Goal: Task Accomplishment & Management: Use online tool/utility

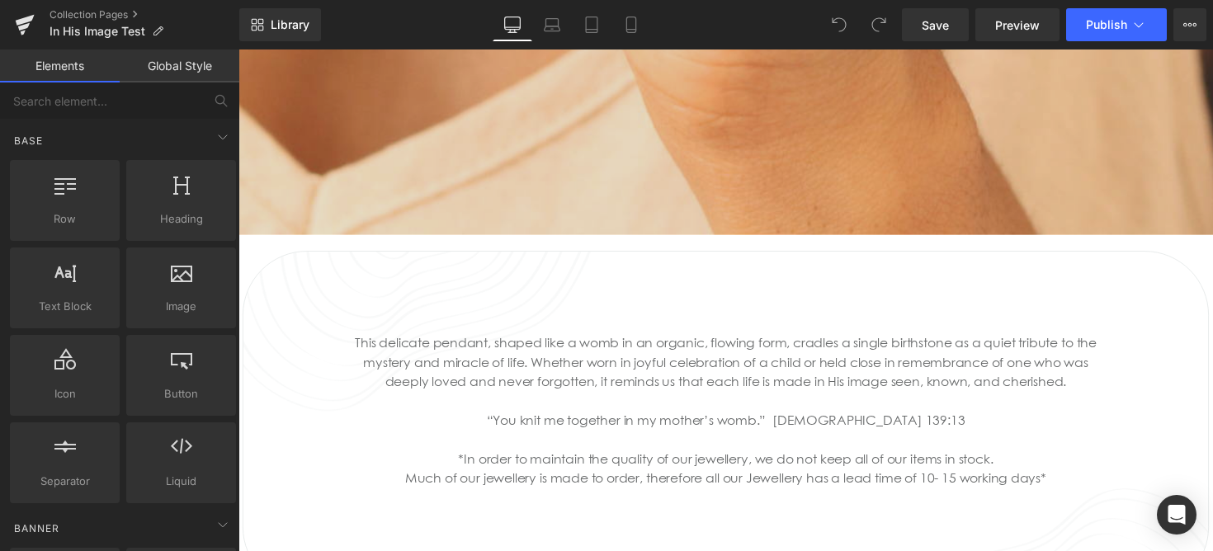
scroll to position [1865, 0]
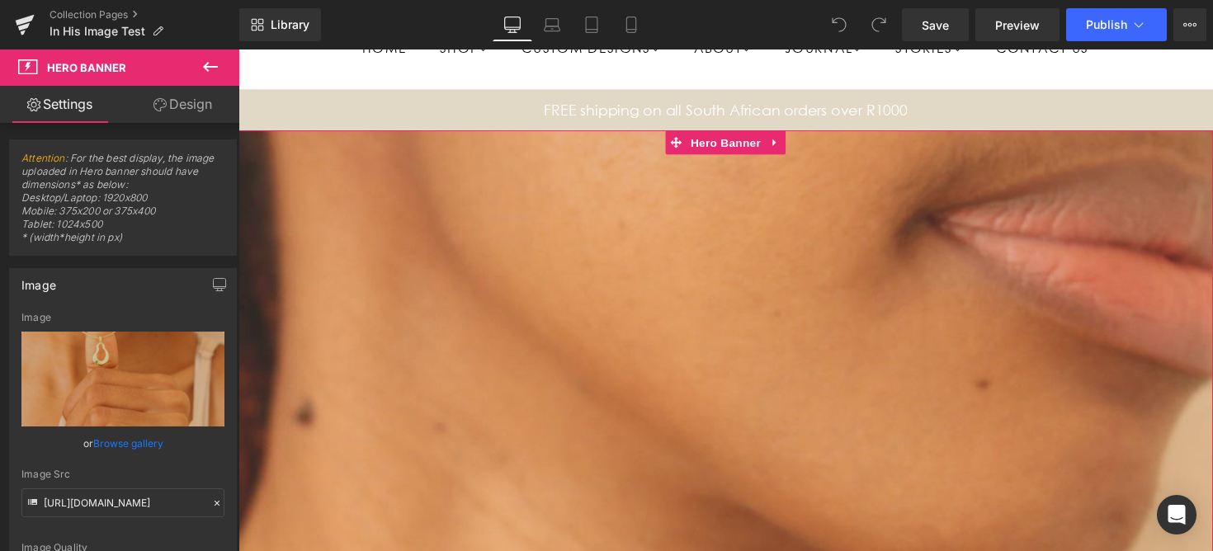
scroll to position [0, 0]
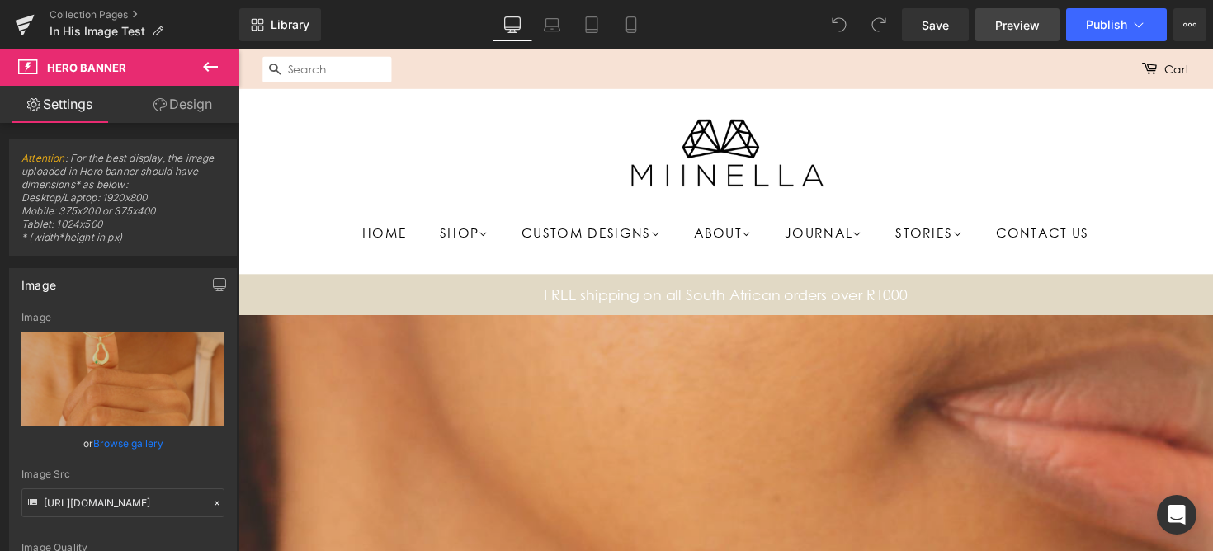
click at [1045, 31] on link "Preview" at bounding box center [1017, 24] width 84 height 33
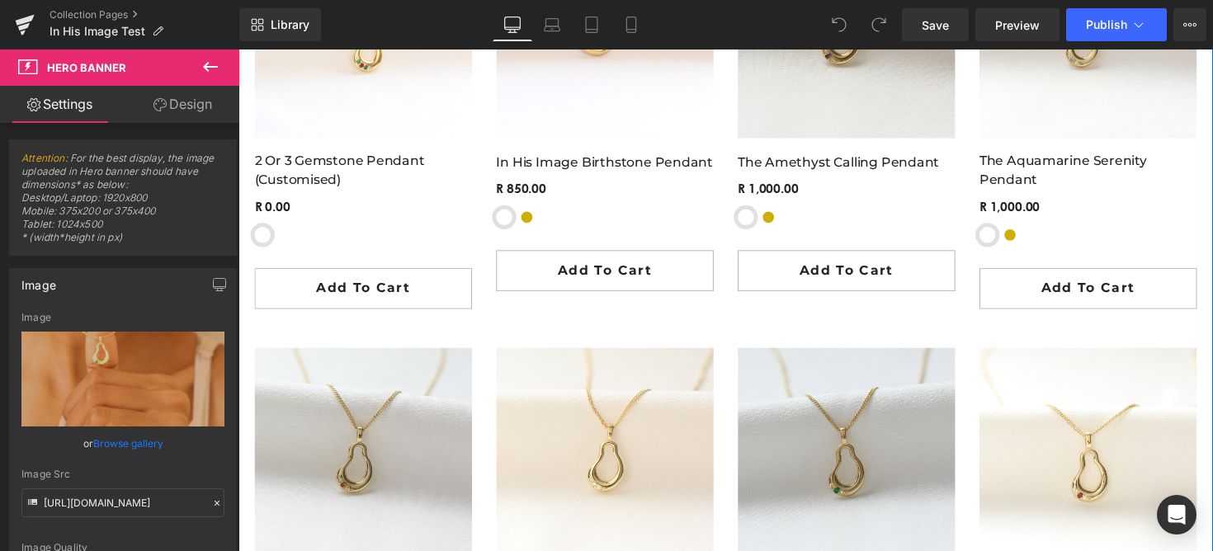
scroll to position [2652, 0]
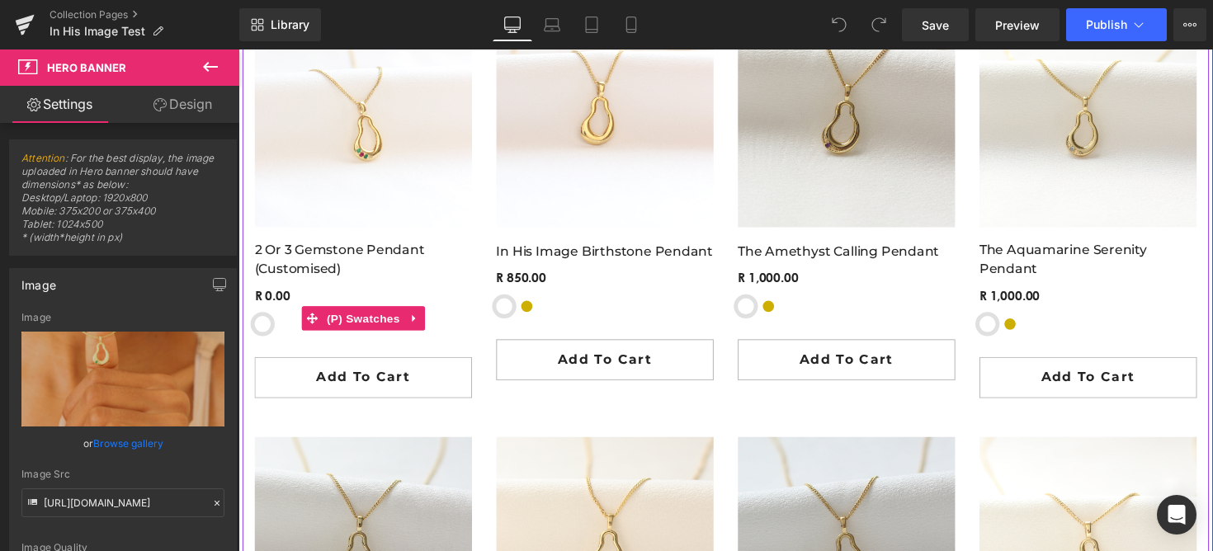
click at [266, 335] on span "Sterling Silver" at bounding box center [263, 331] width 17 height 17
click at [332, 331] on span "(P) Swatches" at bounding box center [366, 326] width 83 height 25
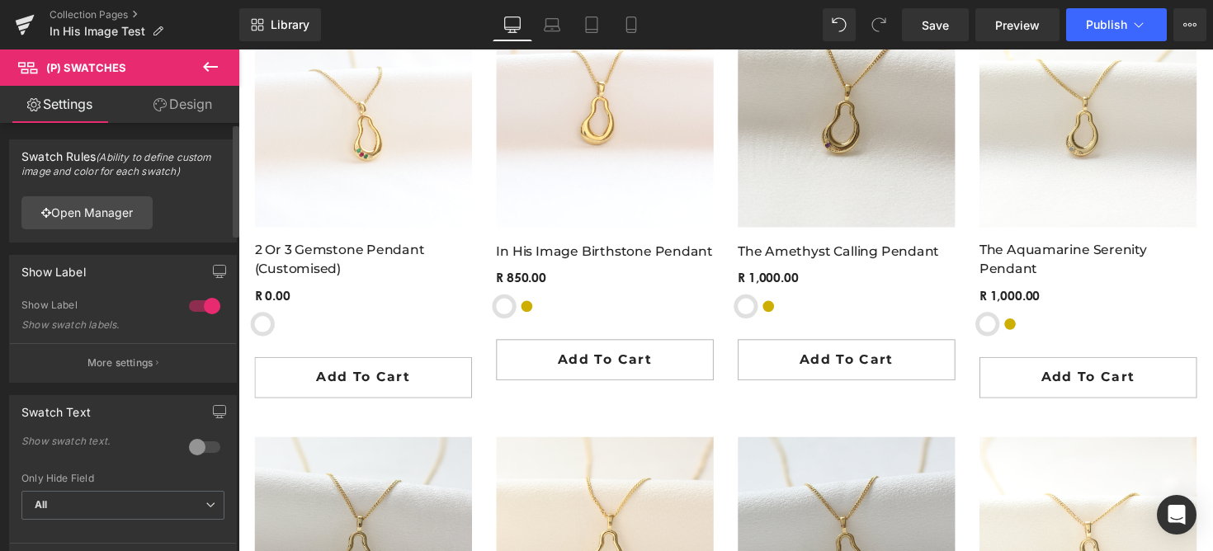
click at [198, 305] on div at bounding box center [205, 306] width 40 height 26
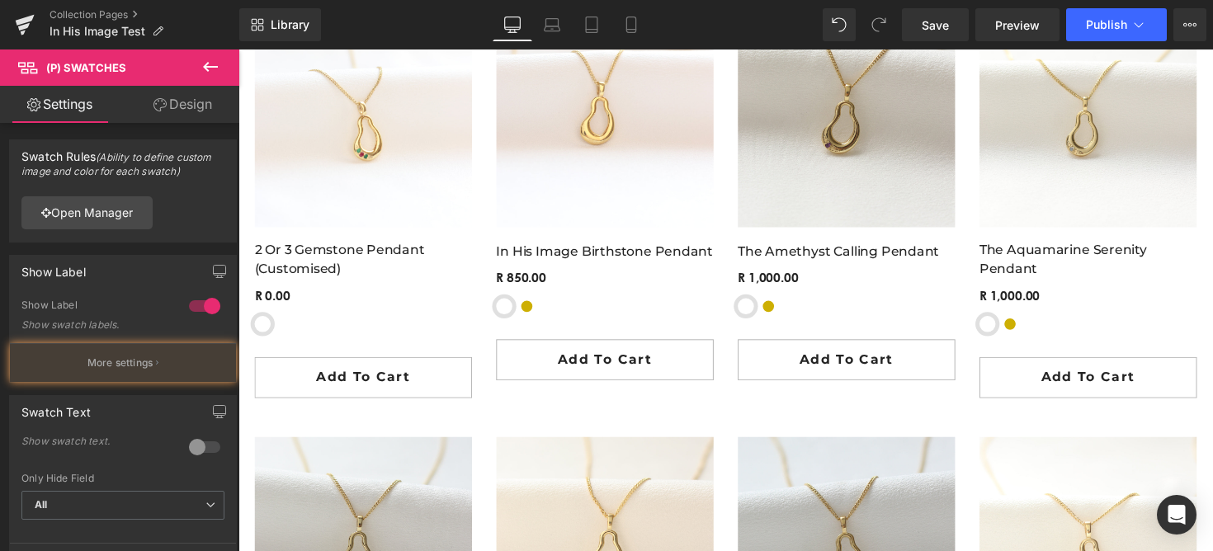
click at [522, 303] on div "Material Sterling Silver Yellow-Gold Plated Sterling Silver 9ct Yellow Gold" at bounding box center [613, 307] width 223 height 54
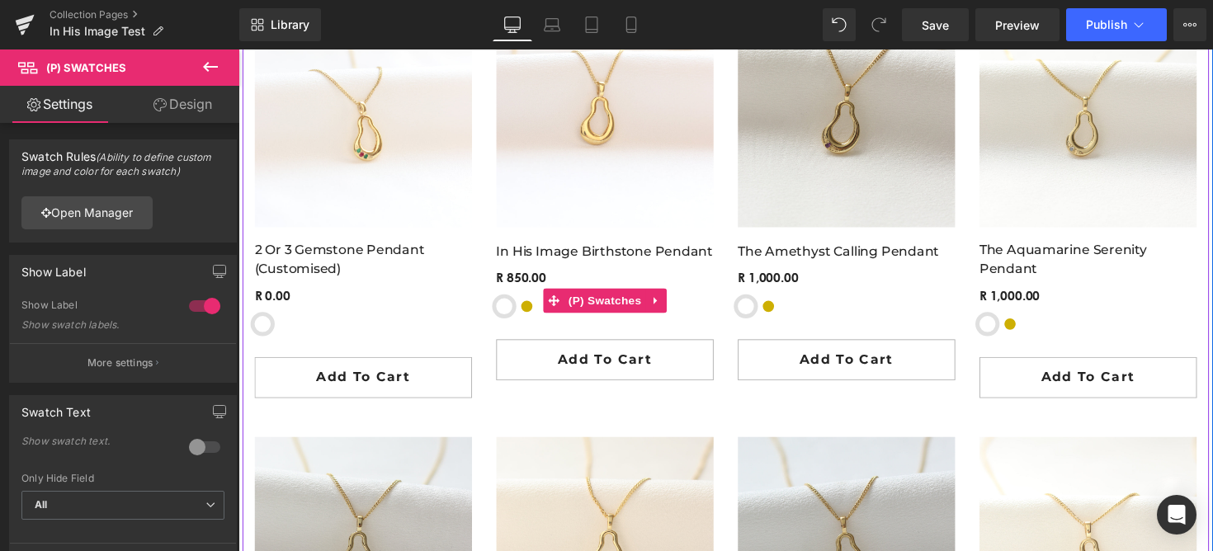
click at [540, 316] on span "Yellow-Gold Plated Sterling Silver" at bounding box center [534, 312] width 17 height 17
click at [597, 316] on span "(P) Swatches" at bounding box center [614, 307] width 83 height 25
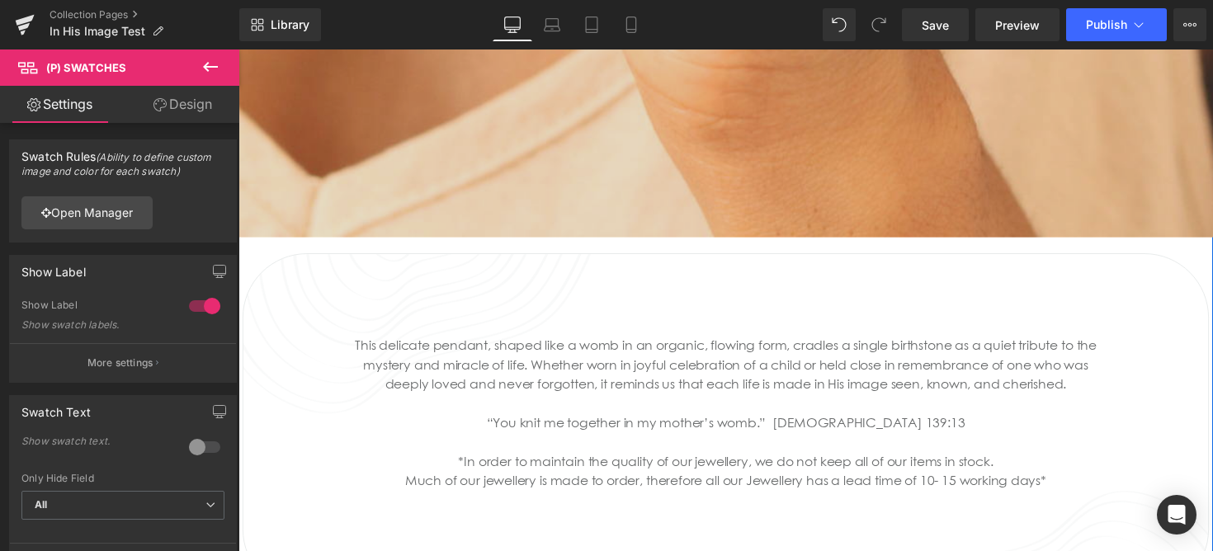
scroll to position [1799, 0]
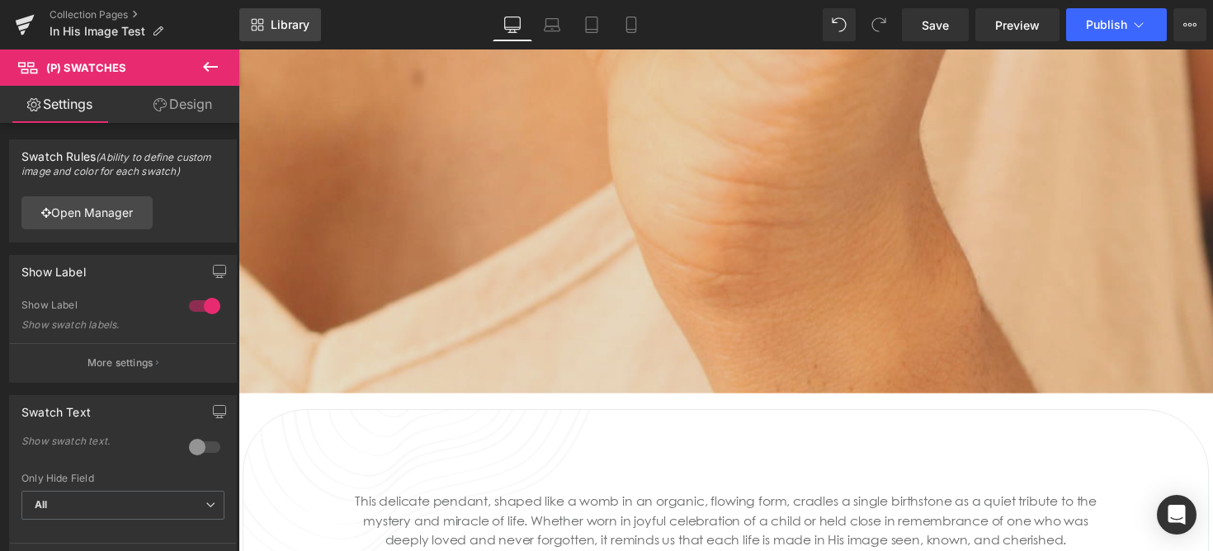
click at [287, 32] on link "Library" at bounding box center [280, 24] width 82 height 33
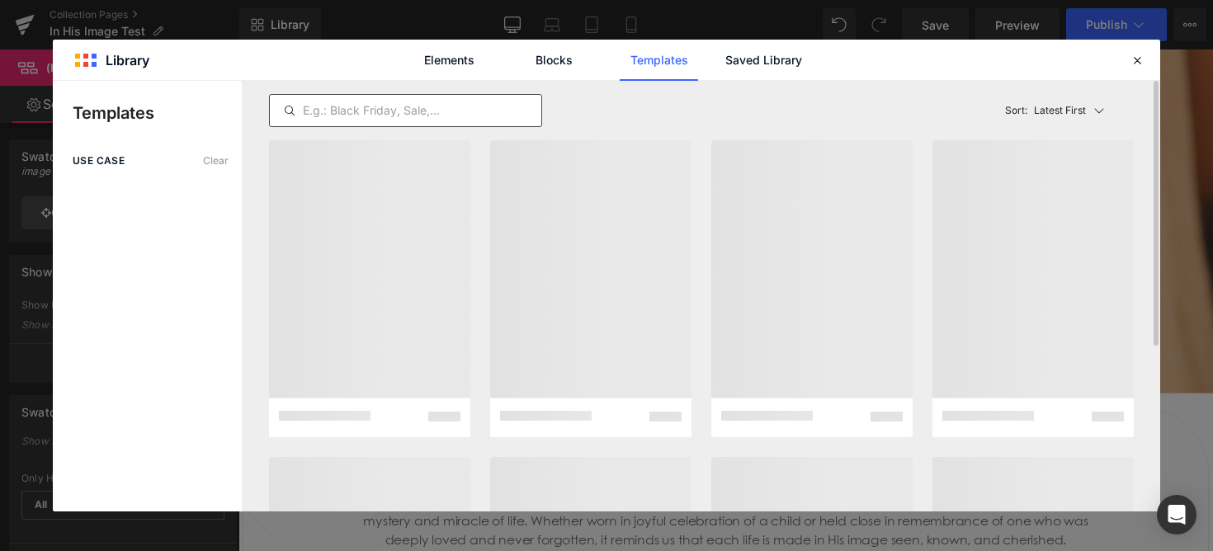
click at [491, 107] on input "text" at bounding box center [405, 111] width 271 height 20
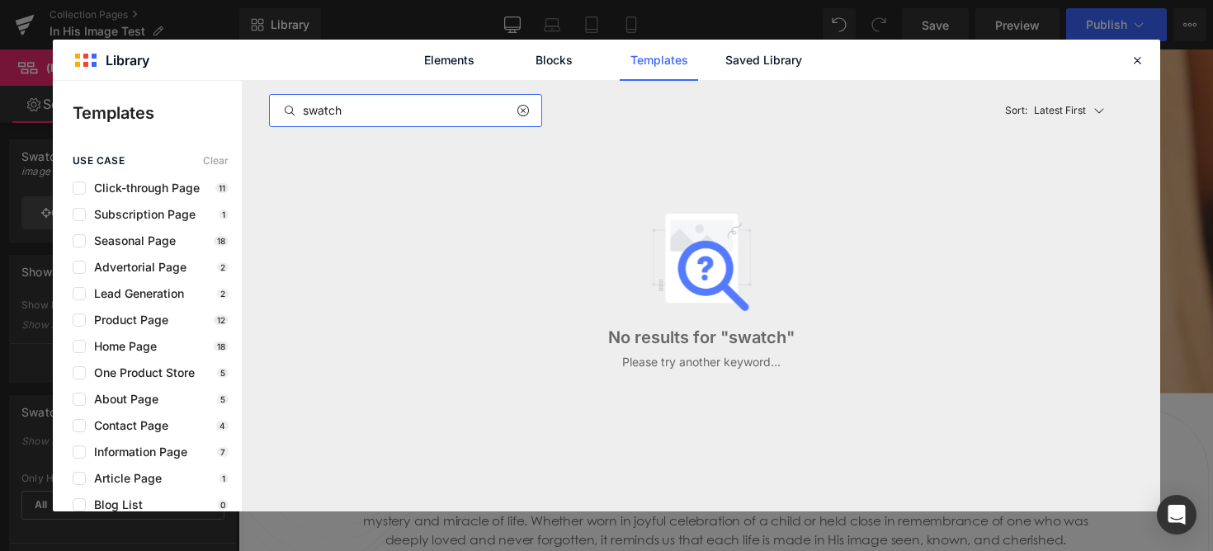
type input "swatch"
click at [0, 0] on div "Elements Blocks Templates Saved Library" at bounding box center [0, 0] width 0 height 0
click at [0, 0] on link "Blocks" at bounding box center [0, 0] width 0 height 0
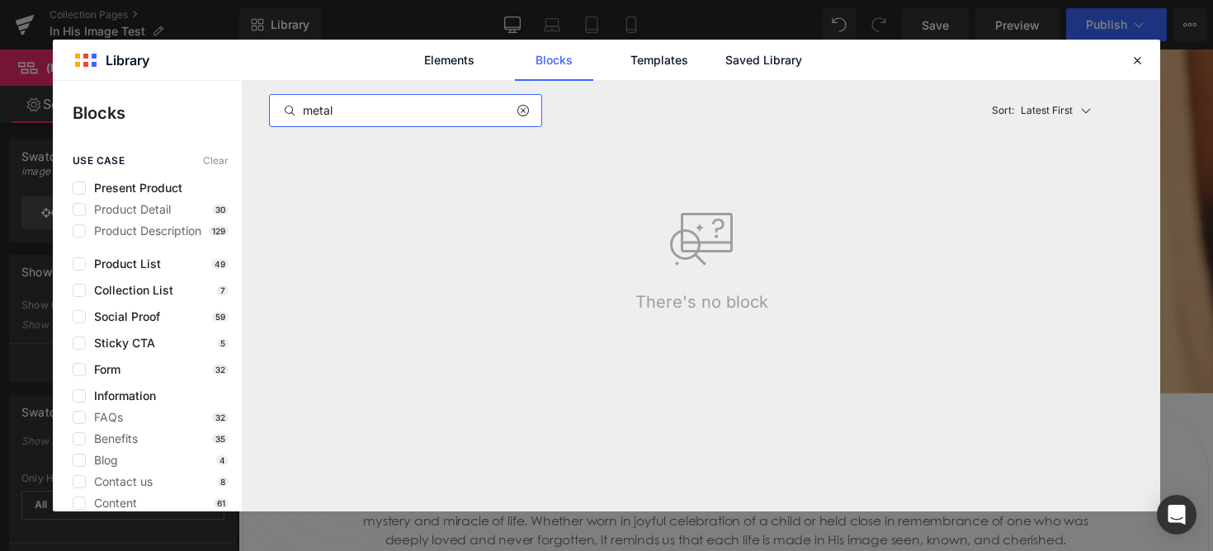
type input "jewelry"
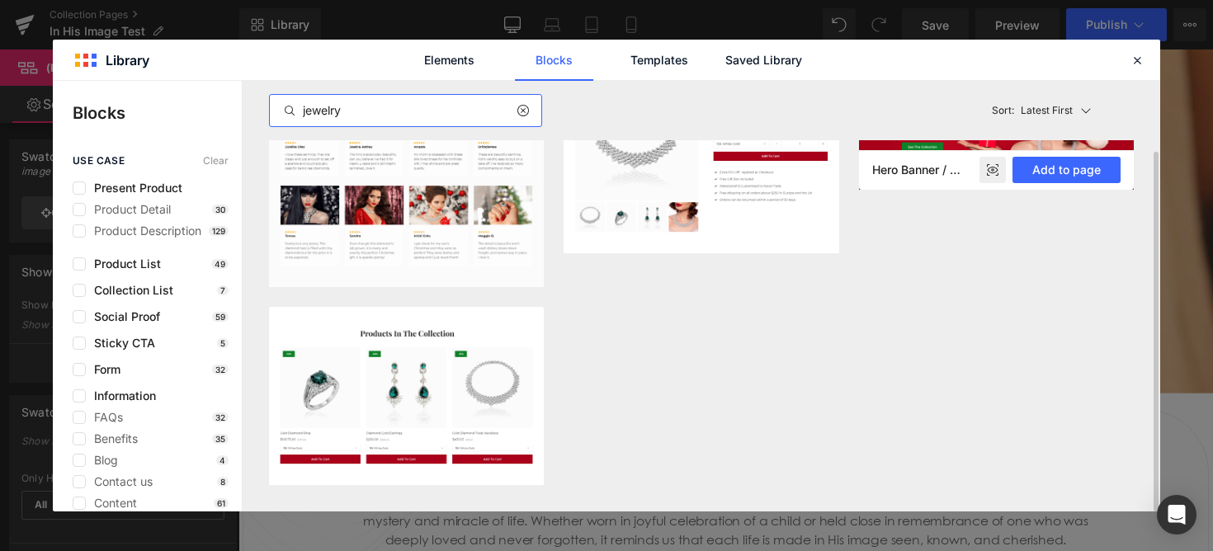
scroll to position [0, 0]
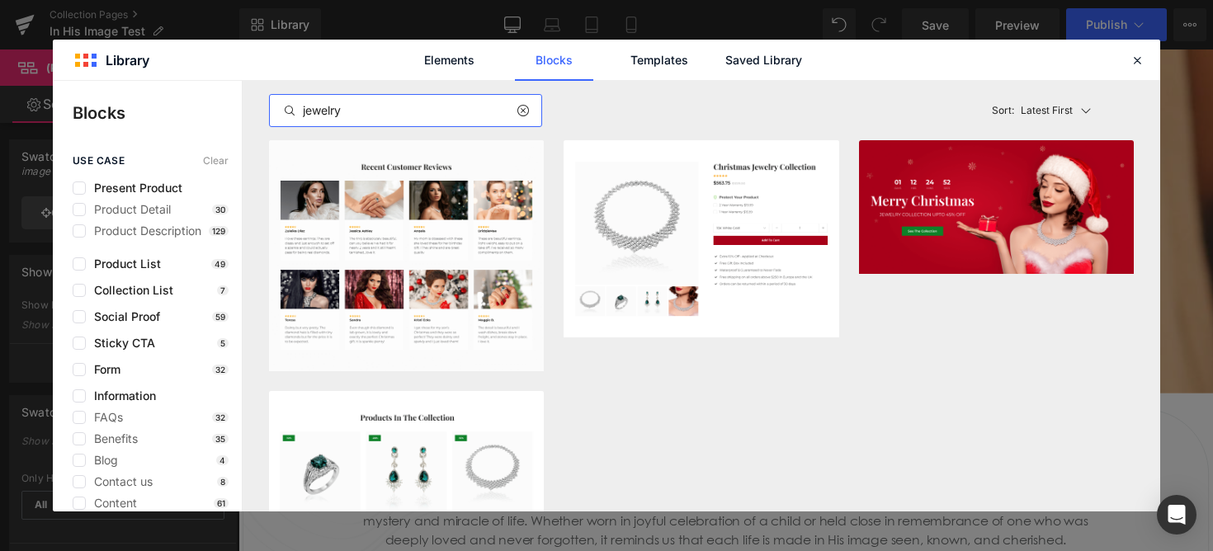
click at [0, 0] on div "Elements Blocks Templates Saved Library" at bounding box center [0, 0] width 0 height 0
click at [1137, 63] on icon at bounding box center [1136, 60] width 15 height 15
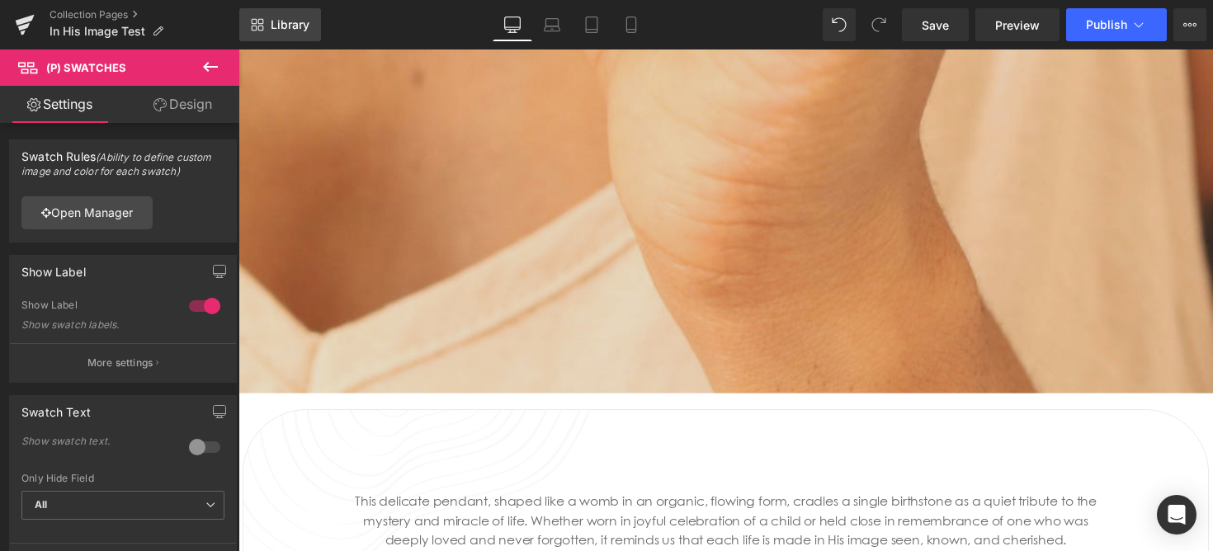
click at [251, 28] on icon at bounding box center [257, 24] width 13 height 13
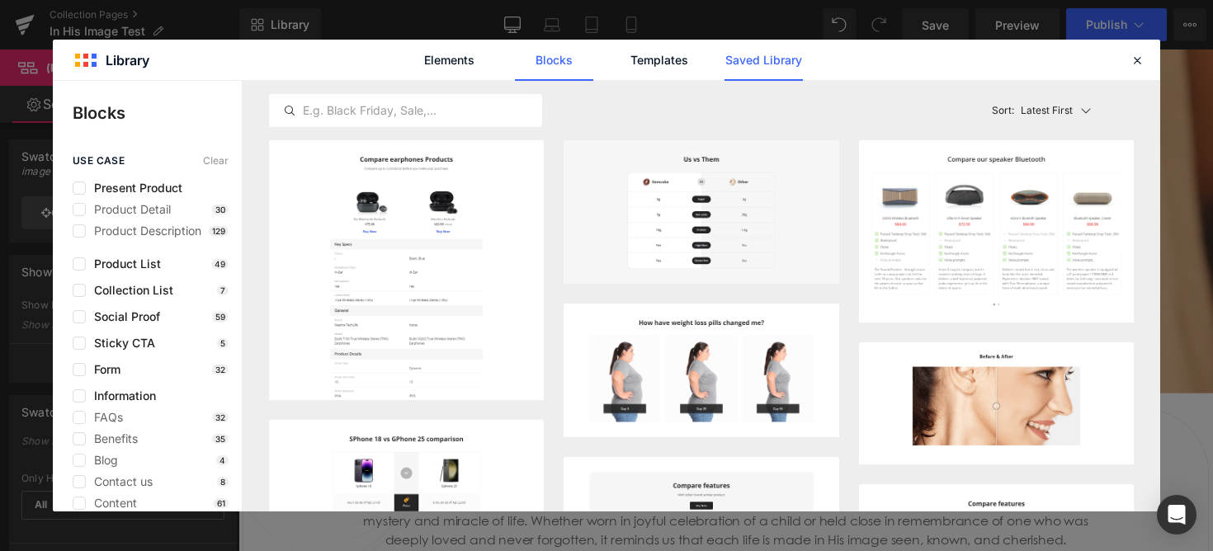
click at [752, 65] on link "Saved Library" at bounding box center [763, 60] width 78 height 41
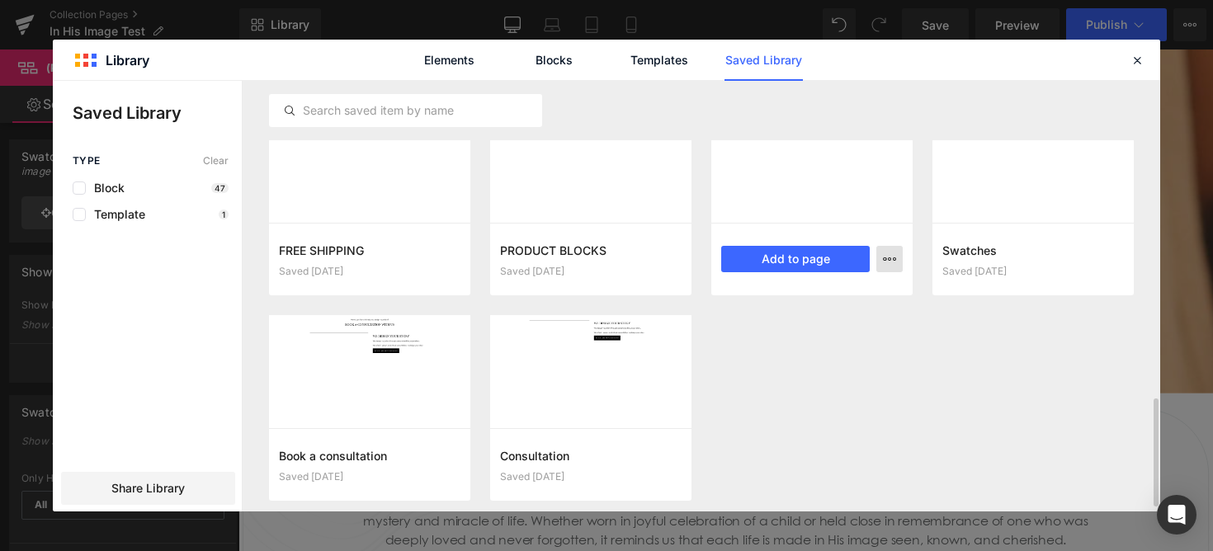
scroll to position [1202, 0]
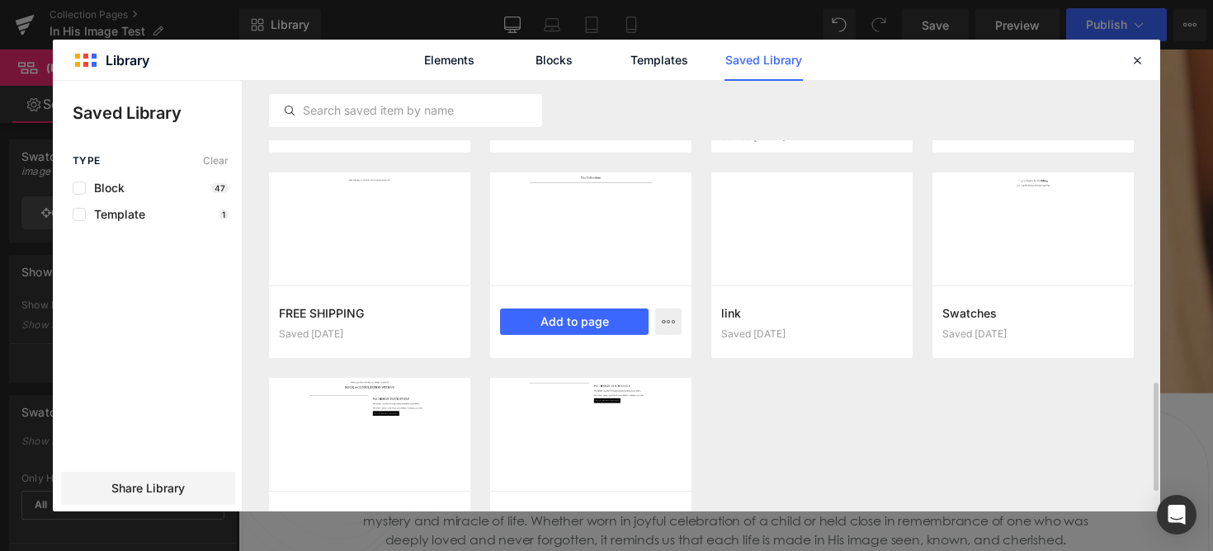
click at [557, 276] on div at bounding box center [590, 228] width 201 height 113
click at [577, 332] on button "Add to page" at bounding box center [574, 322] width 149 height 26
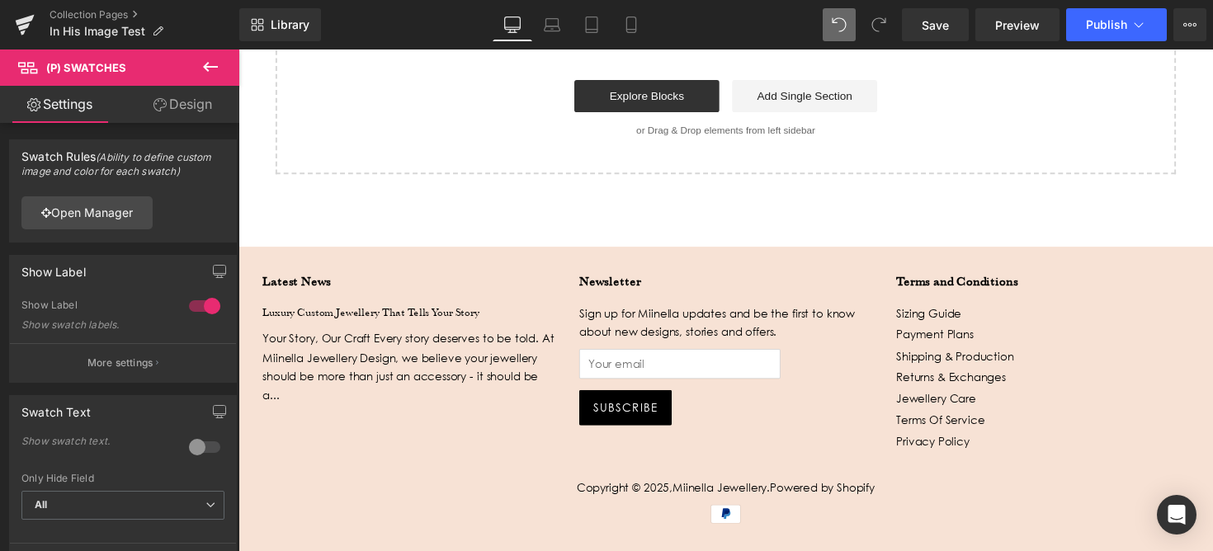
scroll to position [4538, 0]
